Goal: Task Accomplishment & Management: Manage account settings

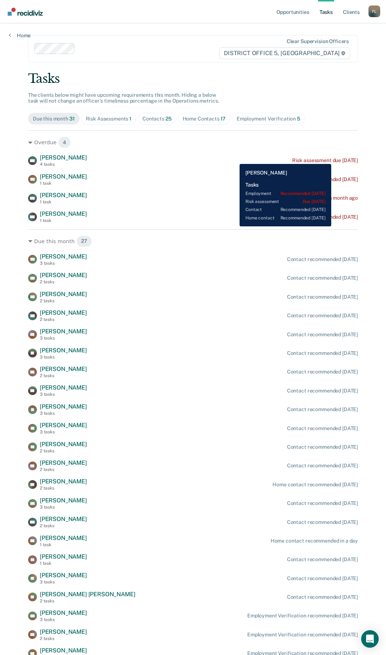
click at [338, 158] on div "Risk assessment due [DATE]" at bounding box center [325, 160] width 66 height 6
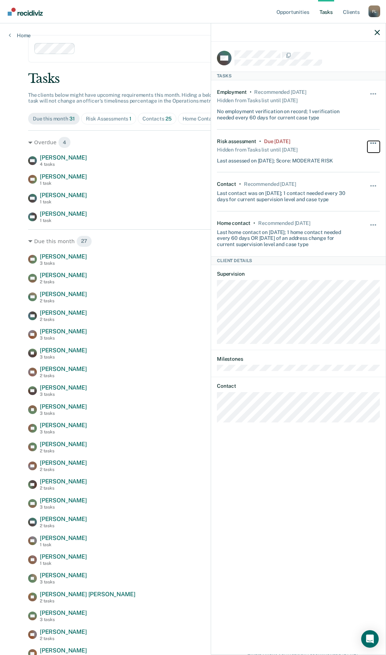
click at [372, 142] on span "button" at bounding box center [372, 142] width 1 height 1
click at [343, 204] on button "90 days" at bounding box center [353, 201] width 53 height 12
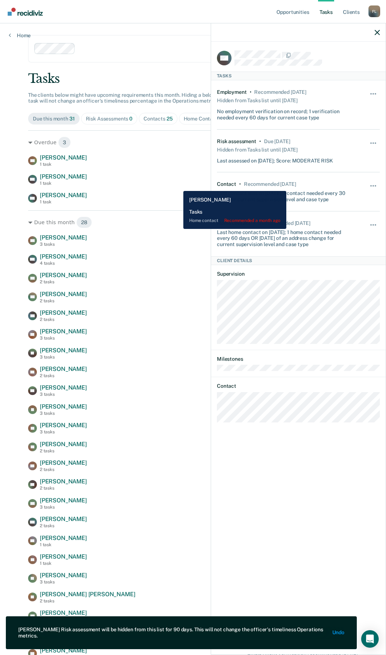
click at [178, 185] on div "AM [PERSON_NAME] 1 task Home contact recommended a month ago" at bounding box center [192, 179] width 329 height 13
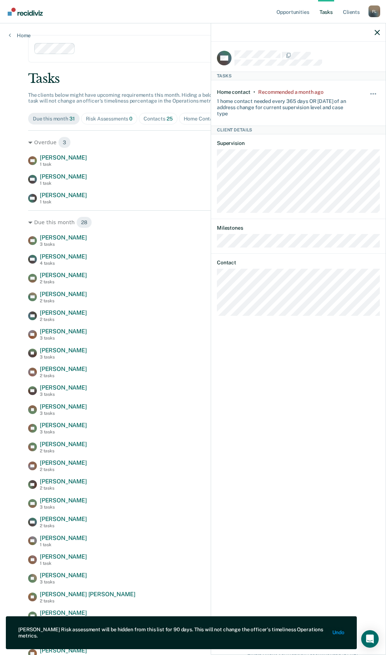
click at [370, 32] on div at bounding box center [298, 32] width 174 height 18
click at [373, 32] on div at bounding box center [298, 32] width 174 height 18
click at [375, 31] on icon "button" at bounding box center [376, 32] width 5 height 5
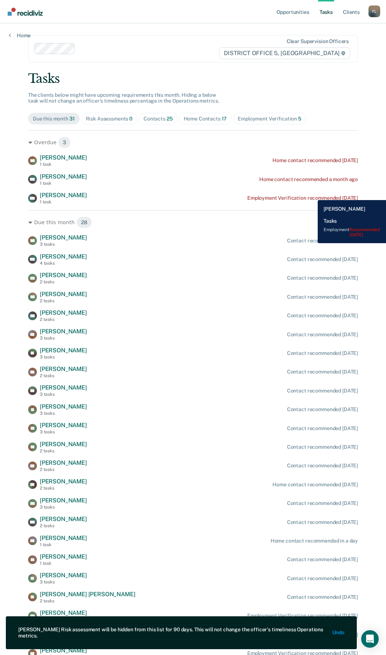
click at [312, 194] on div "CW [PERSON_NAME] 1 task Employment Verification recommended [DATE]" at bounding box center [192, 198] width 329 height 13
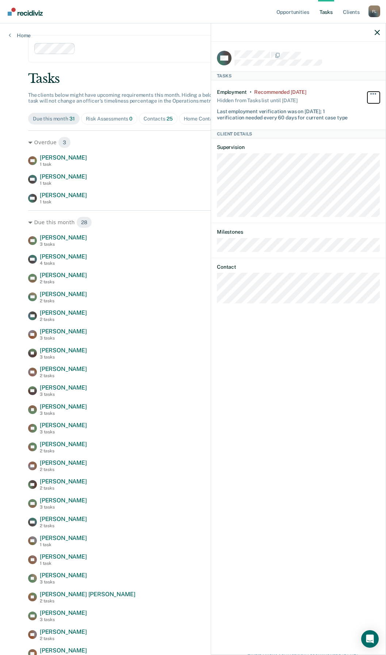
click at [375, 92] on button "button" at bounding box center [373, 98] width 12 height 12
click at [349, 152] on button "90 days" at bounding box center [353, 152] width 53 height 12
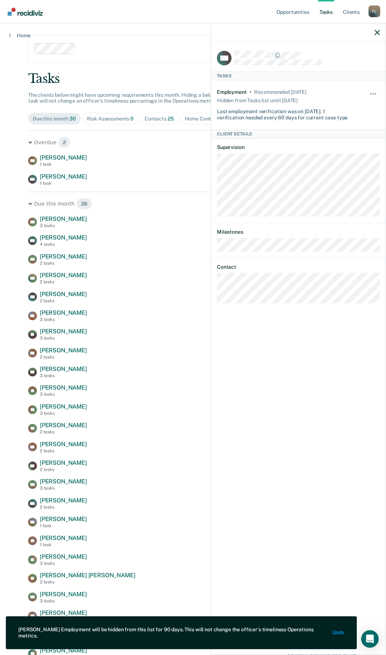
click at [163, 213] on div "Due this month 28 AG [PERSON_NAME] 3 tasks Contact recommended [DATE] AM [PERSO…" at bounding box center [192, 463] width 329 height 543
click at [379, 32] on icon "button" at bounding box center [376, 32] width 5 height 5
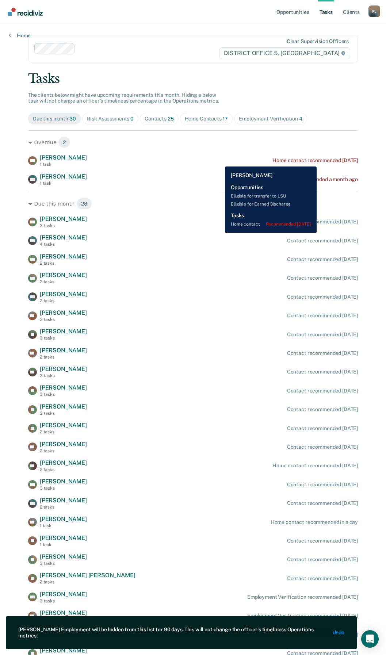
click at [331, 161] on div "Home contact recommended [DATE]" at bounding box center [314, 160] width 85 height 6
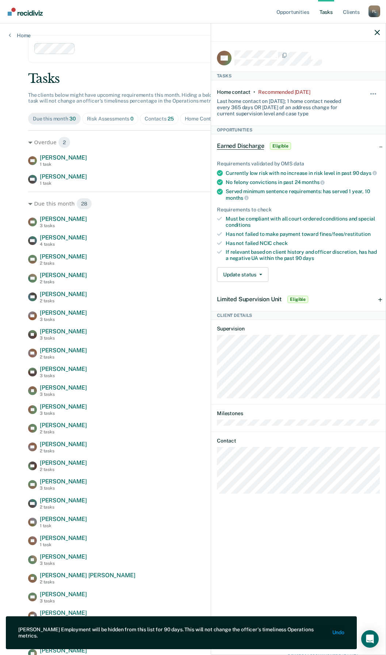
click at [375, 87] on div "Home contact • Recommended [DATE] Last home contact on [DATE]; 1 home contact n…" at bounding box center [298, 102] width 163 height 45
click at [370, 94] on button "button" at bounding box center [373, 98] width 12 height 12
click at [337, 150] on button "90 days" at bounding box center [353, 152] width 53 height 12
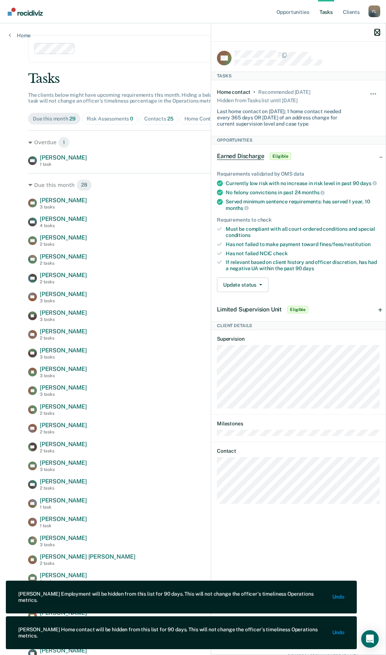
click at [378, 29] on button "button" at bounding box center [376, 32] width 5 height 6
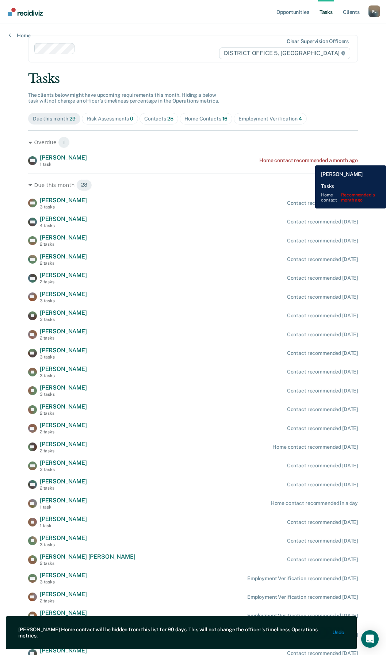
click at [309, 160] on div "Home contact recommended a month ago" at bounding box center [308, 160] width 99 height 6
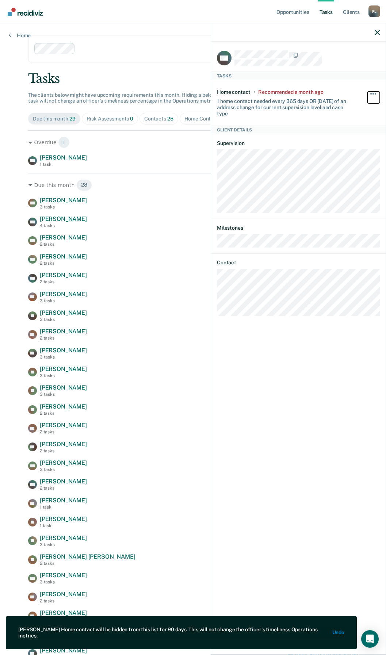
click at [372, 94] on button "button" at bounding box center [373, 98] width 12 height 12
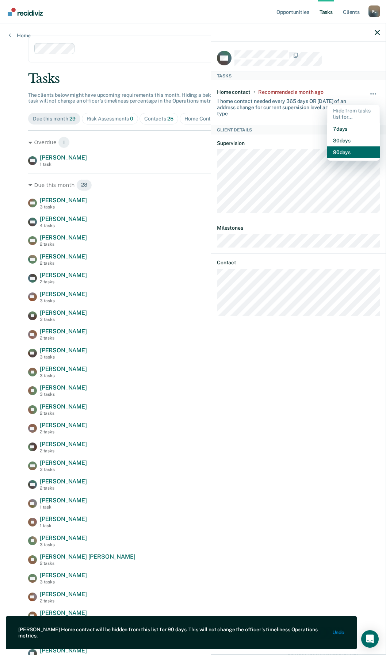
click at [347, 152] on button "90 days" at bounding box center [353, 152] width 53 height 12
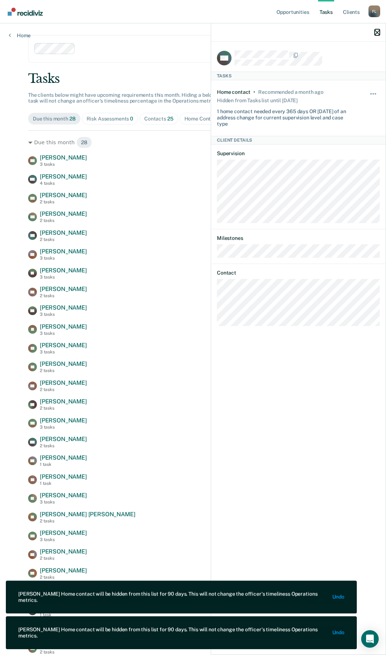
click at [377, 31] on icon "button" at bounding box center [376, 32] width 5 height 5
